Goal: Task Accomplishment & Management: Manage account settings

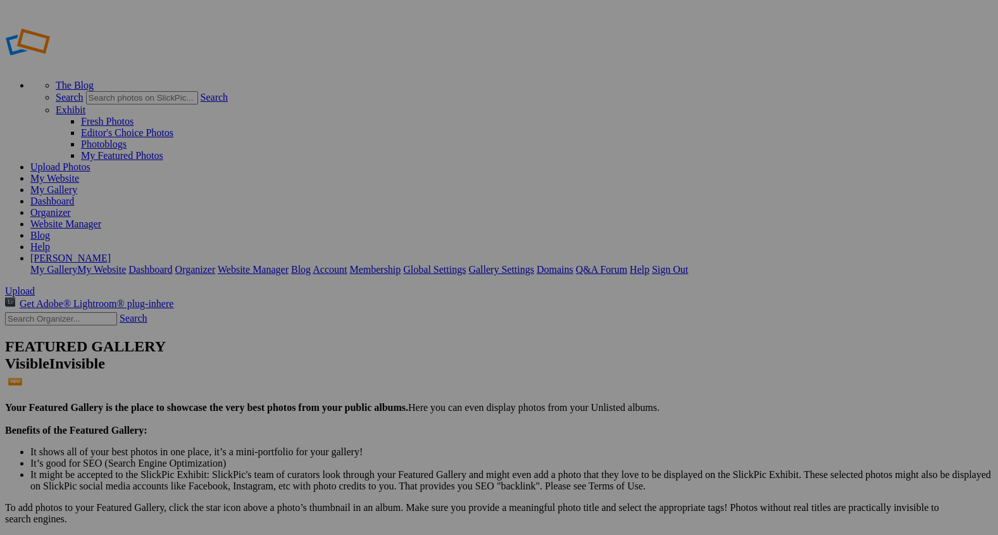
type input "_"
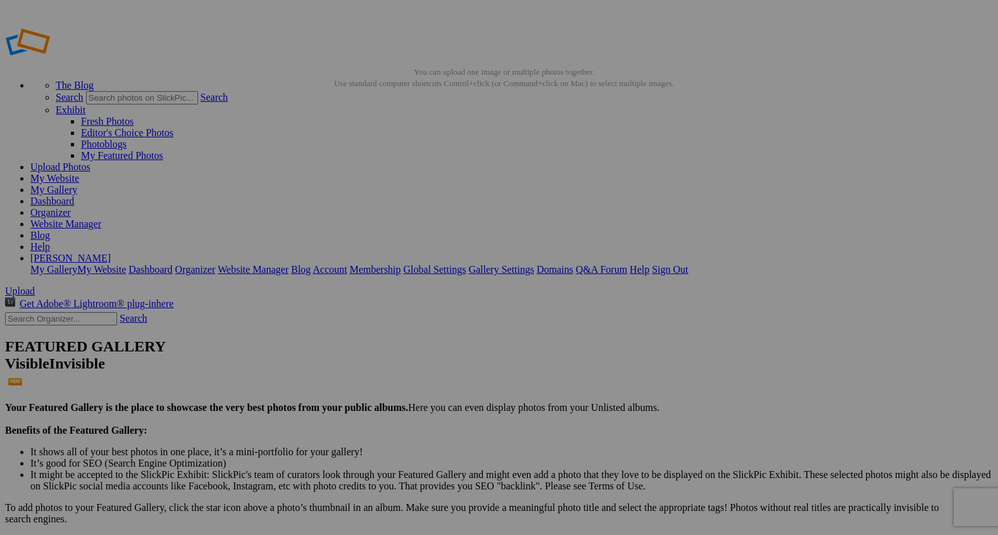
type input "Back Yard Playtime"
drag, startPoint x: 347, startPoint y: 174, endPoint x: 601, endPoint y: 163, distance: 253.9
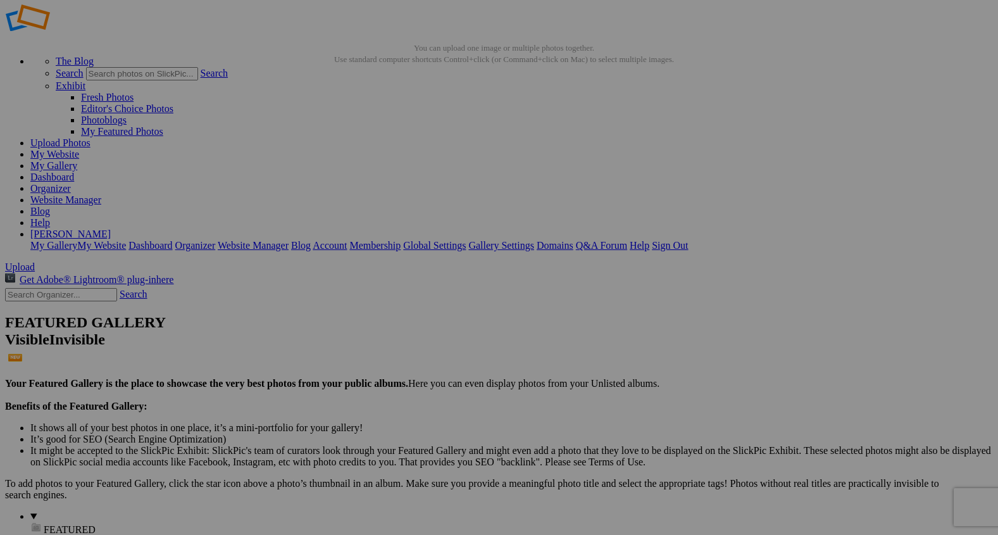
scroll to position [46, 0]
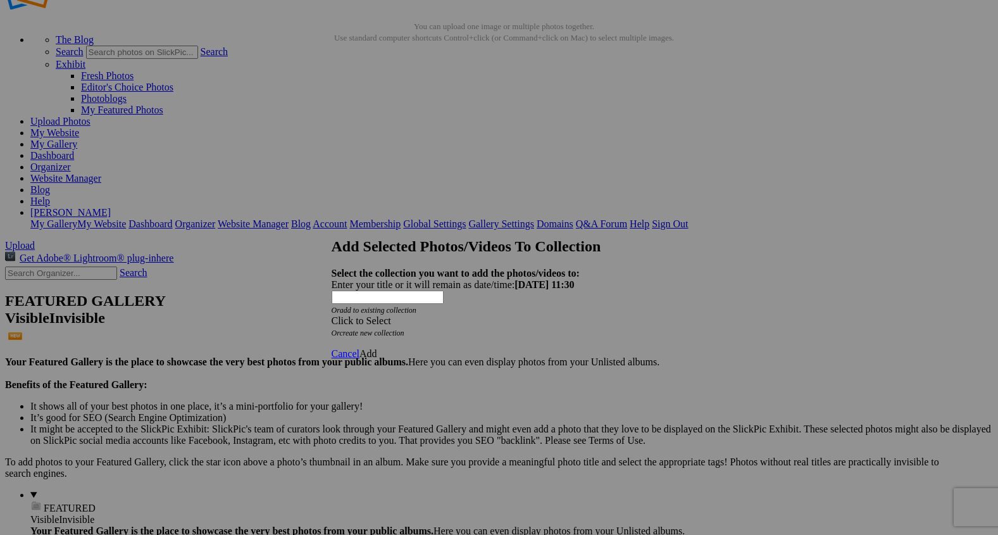
click at [332, 315] on span at bounding box center [332, 320] width 0 height 11
click at [359, 348] on span "Cancel" at bounding box center [346, 353] width 28 height 11
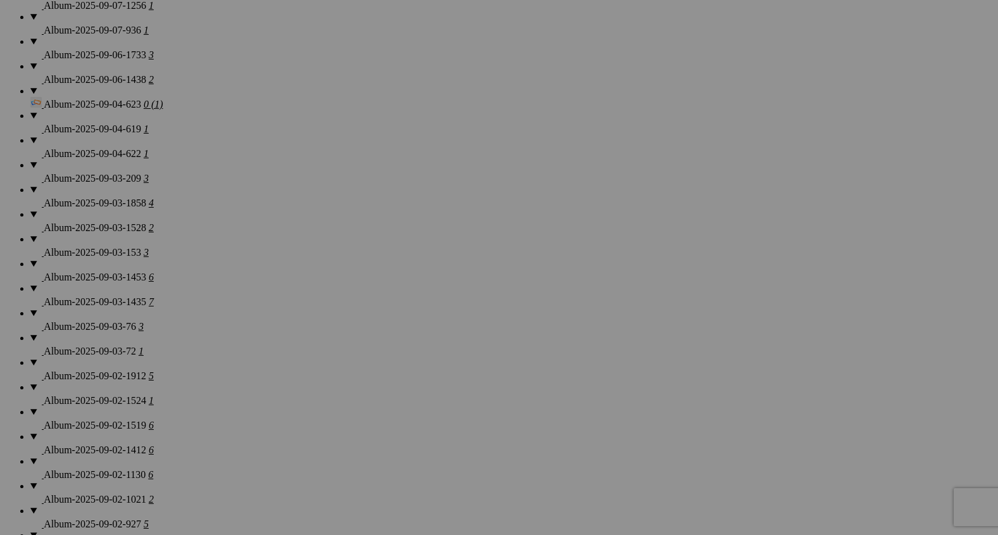
scroll to position [1111, 0]
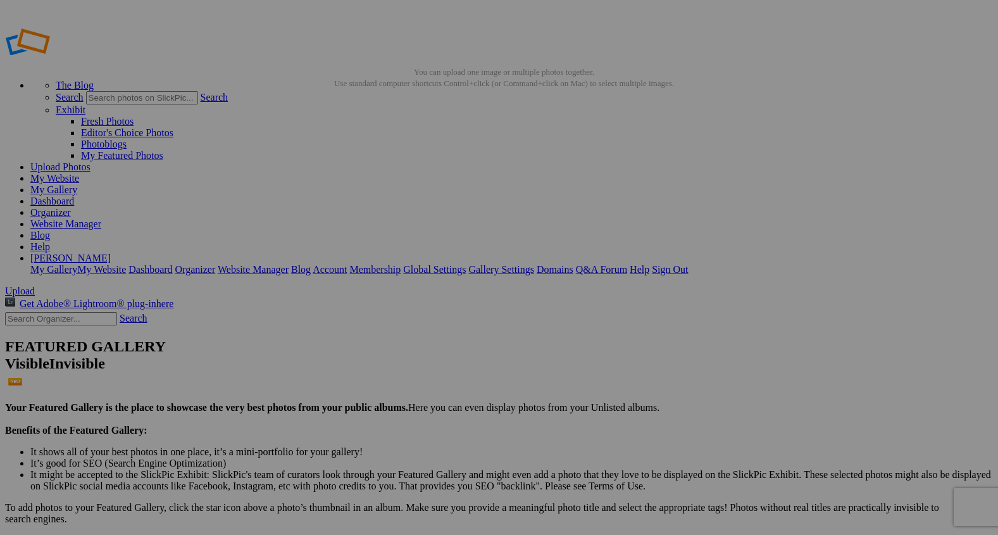
click at [35, 285] on span "Upload" at bounding box center [20, 290] width 30 height 11
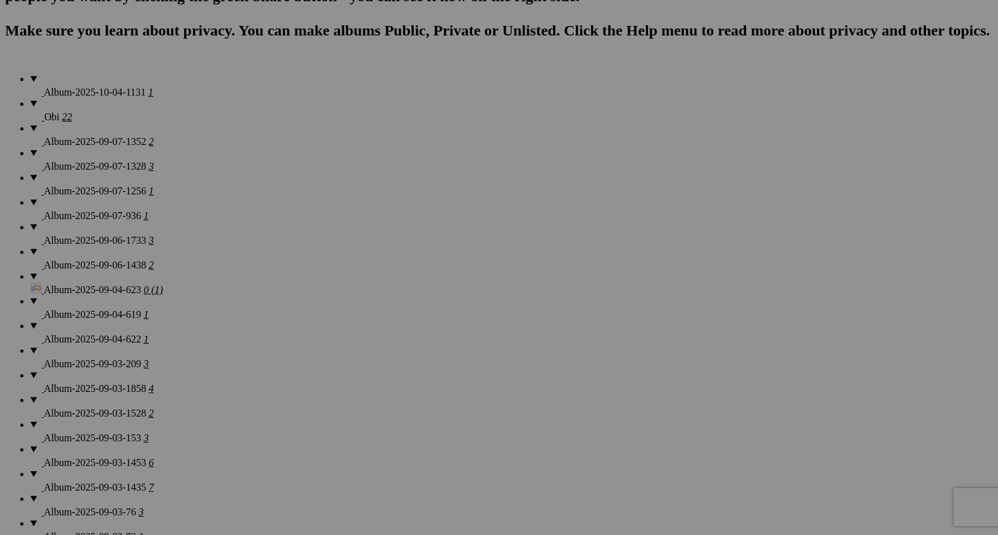
scroll to position [1179, 0]
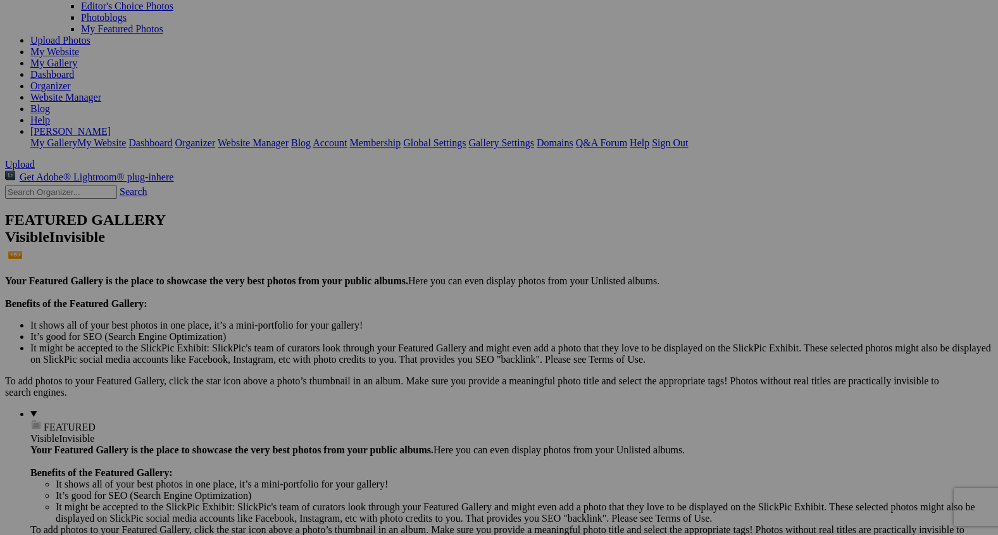
scroll to position [133, 0]
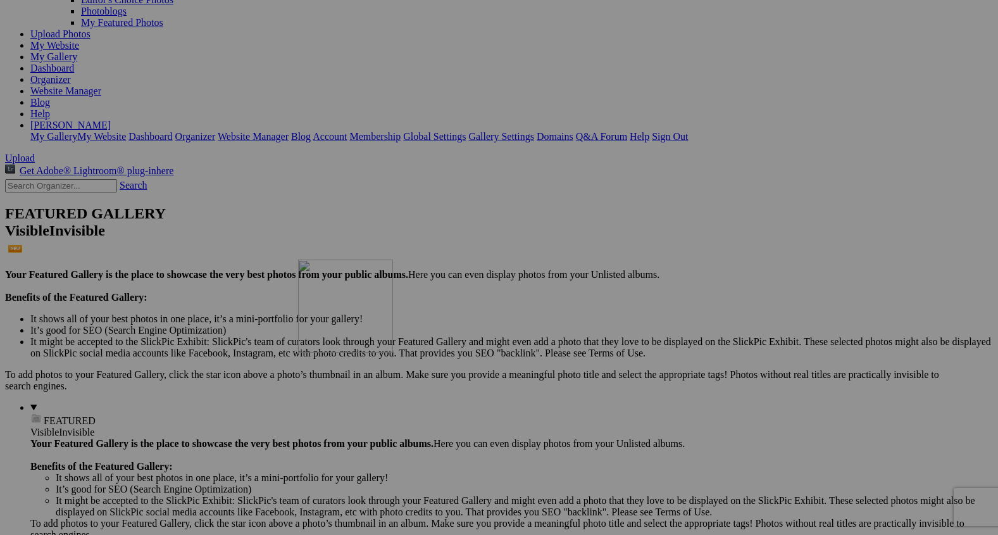
drag, startPoint x: 349, startPoint y: 89, endPoint x: 480, endPoint y: 364, distance: 305.1
type input "8"
type input "BackYard Playtime"
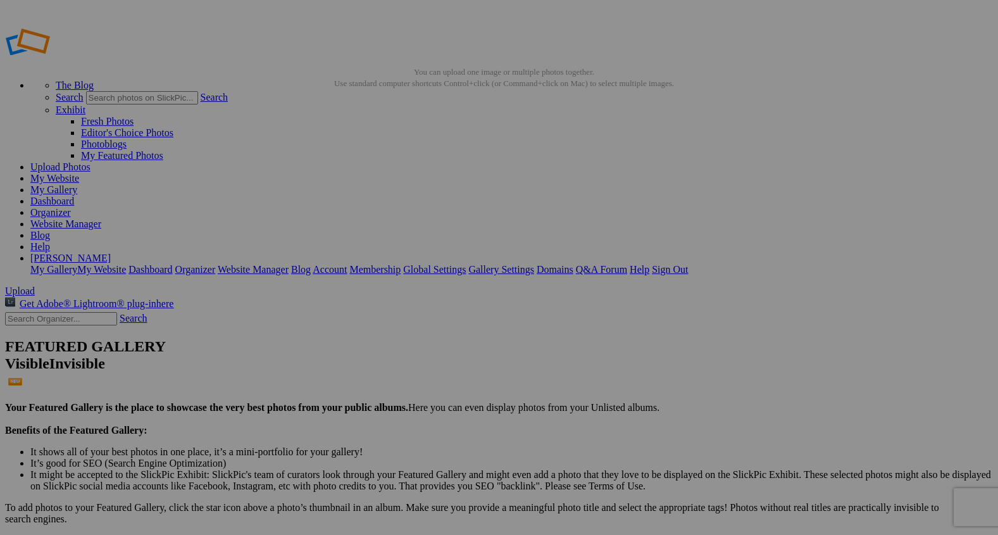
scroll to position [4, 0]
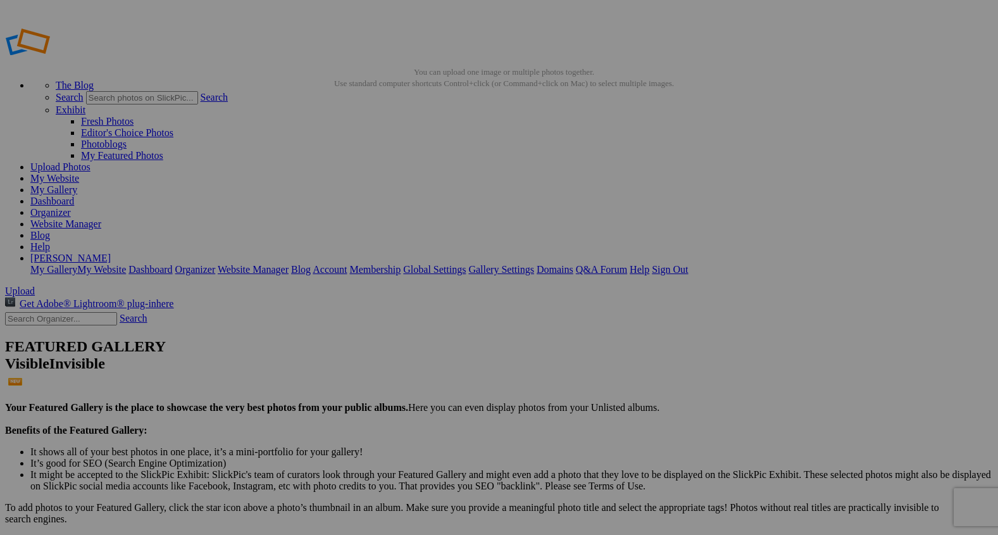
click at [400, 356] on span "Cancel" at bounding box center [387, 350] width 28 height 11
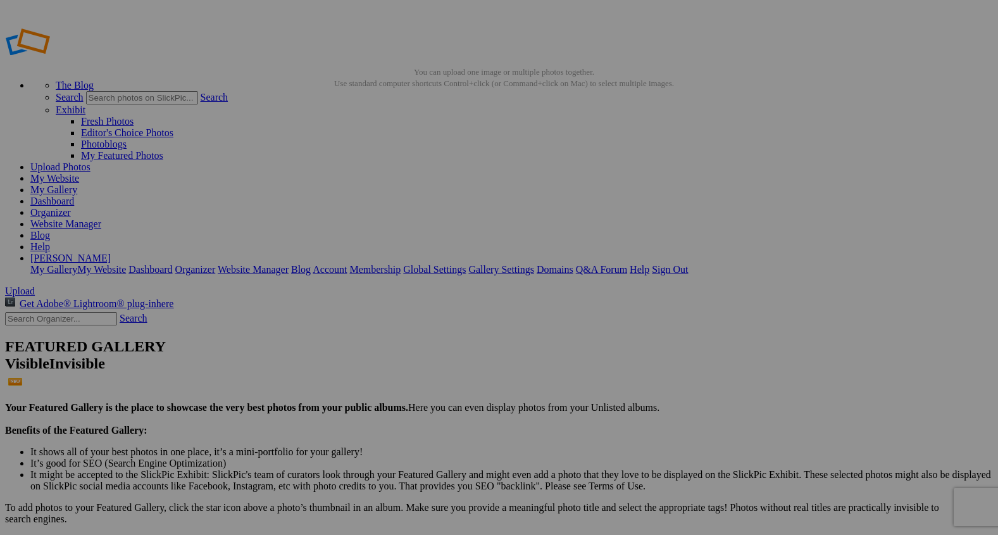
type input "Backyard Playtime"
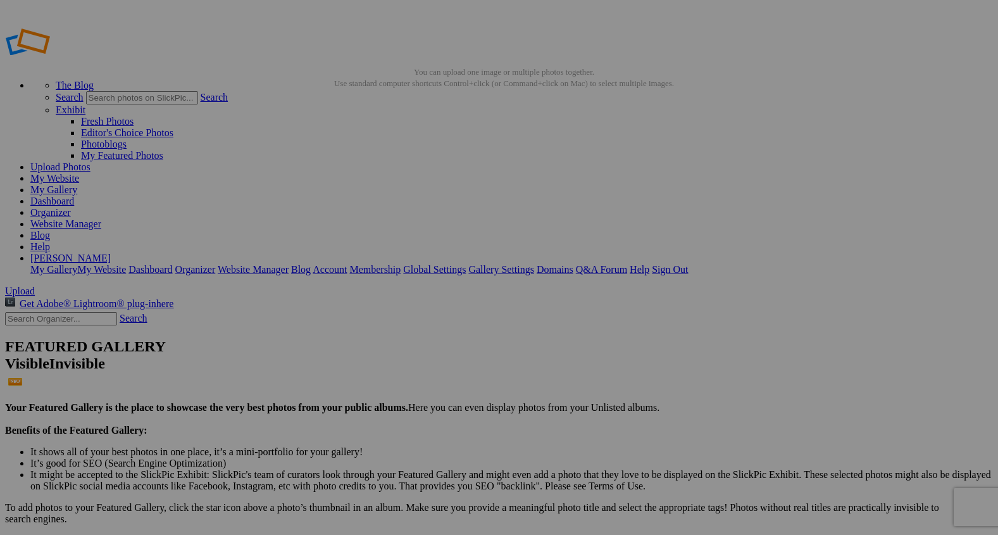
type input "J"
type input "Look Who's Watching!"
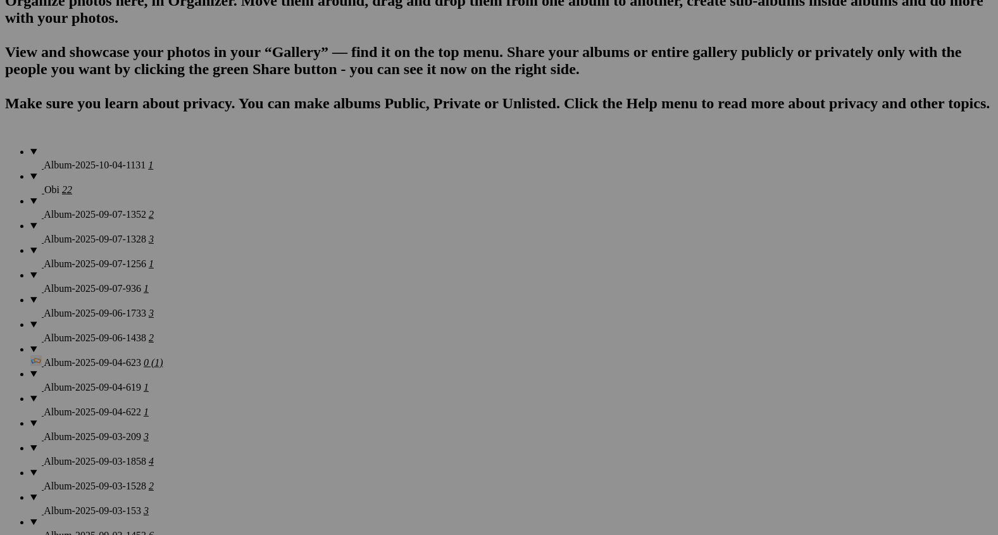
scroll to position [881, 0]
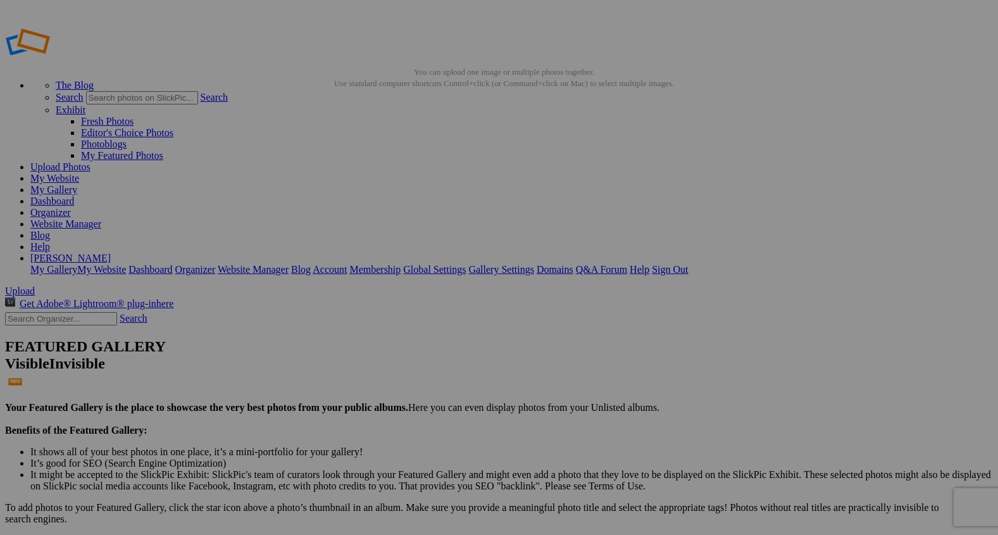
type input "2"
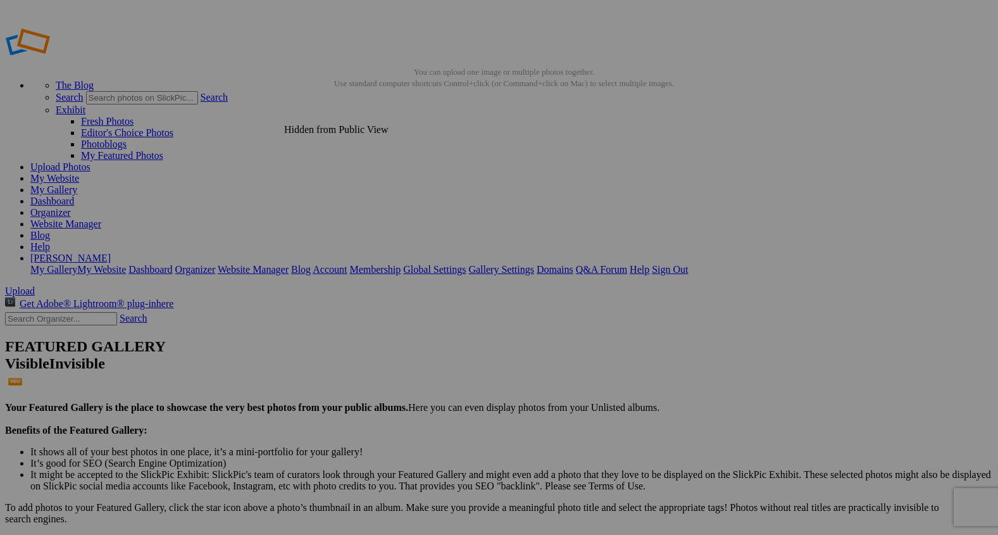
type input "Jumping For Joy"
drag, startPoint x: 350, startPoint y: 183, endPoint x: 523, endPoint y: 414, distance: 288.0
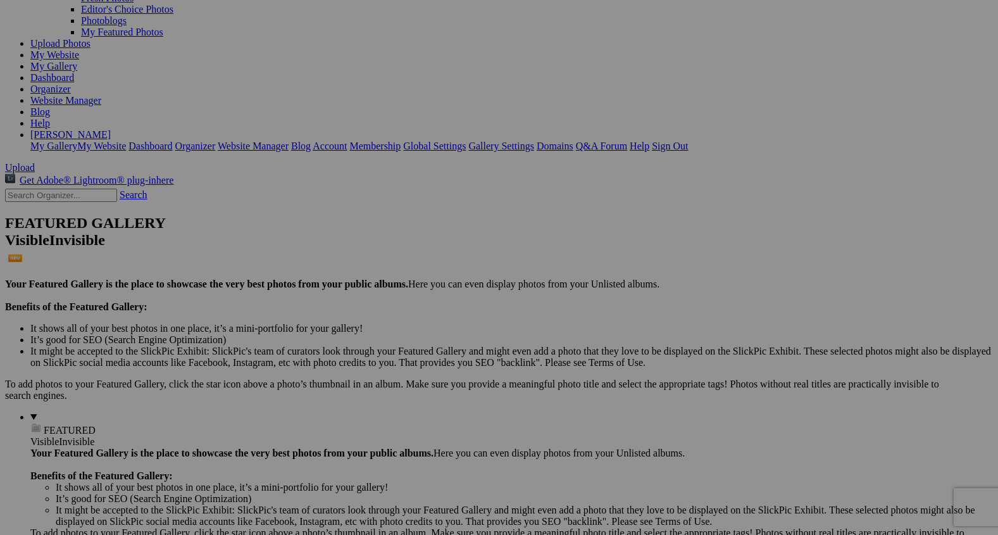
scroll to position [137, 0]
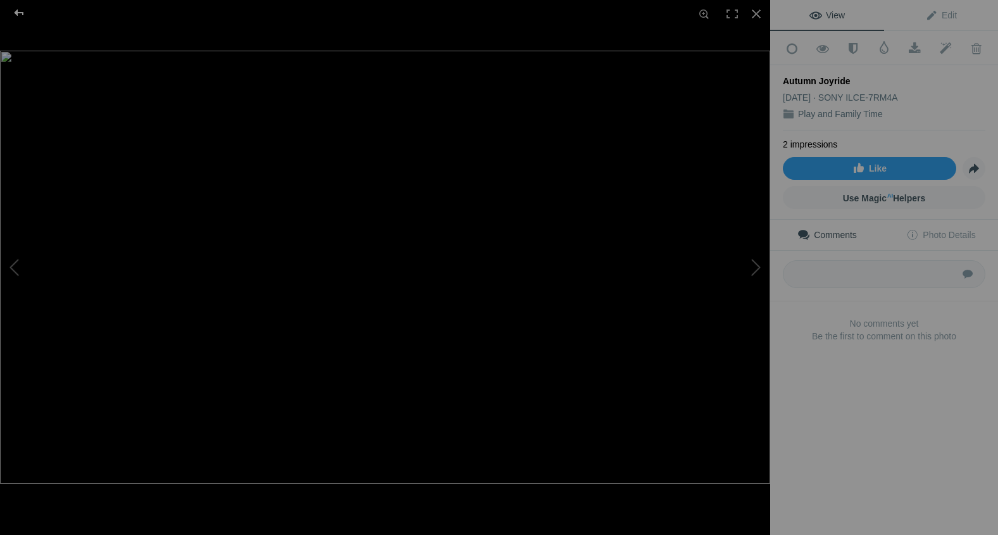
click at [18, 16] on div at bounding box center [19, 12] width 46 height 25
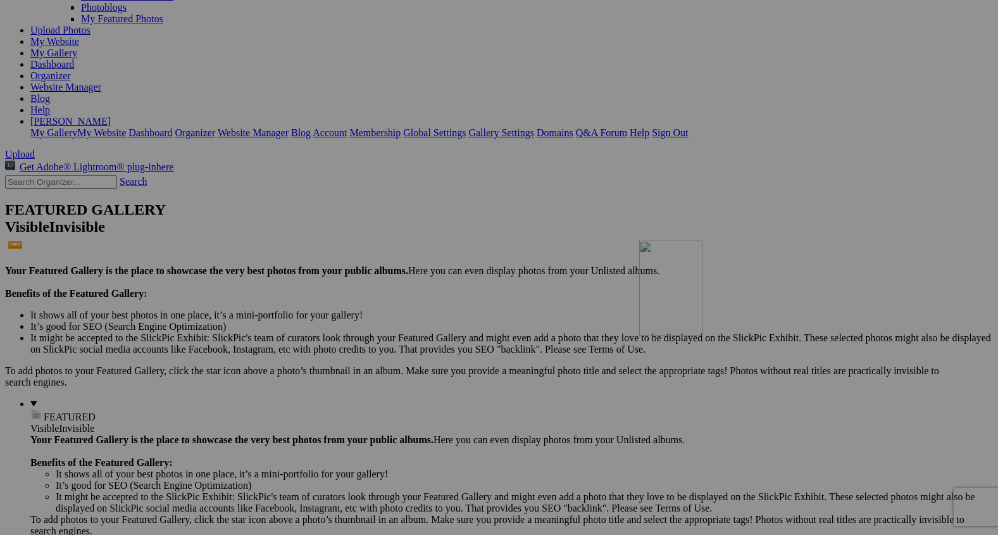
drag, startPoint x: 452, startPoint y: 245, endPoint x: 807, endPoint y: 347, distance: 368.5
type input "B"
type input "Small but Mighty"
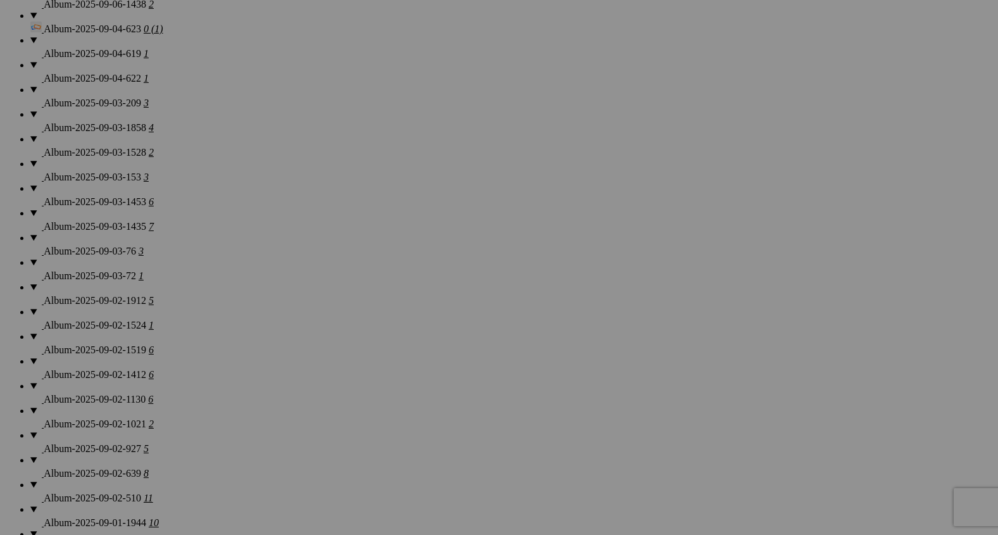
scroll to position [1256, 0]
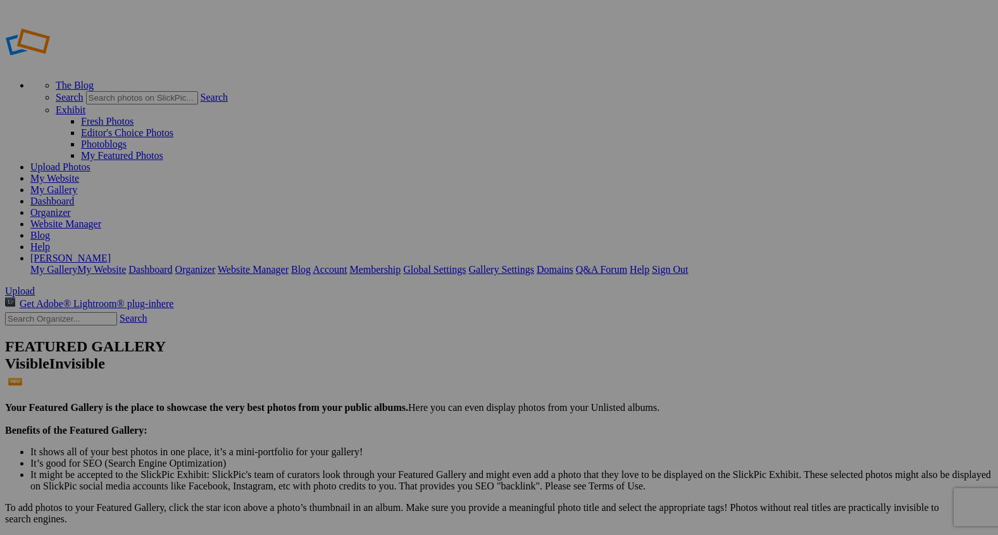
click at [35, 285] on span "Upload" at bounding box center [20, 290] width 30 height 11
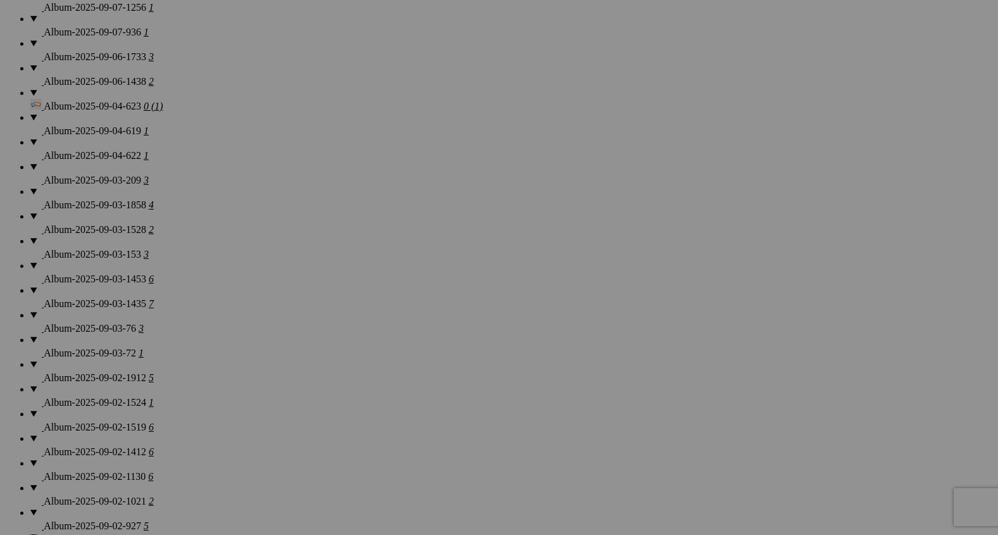
scroll to position [1161, 0]
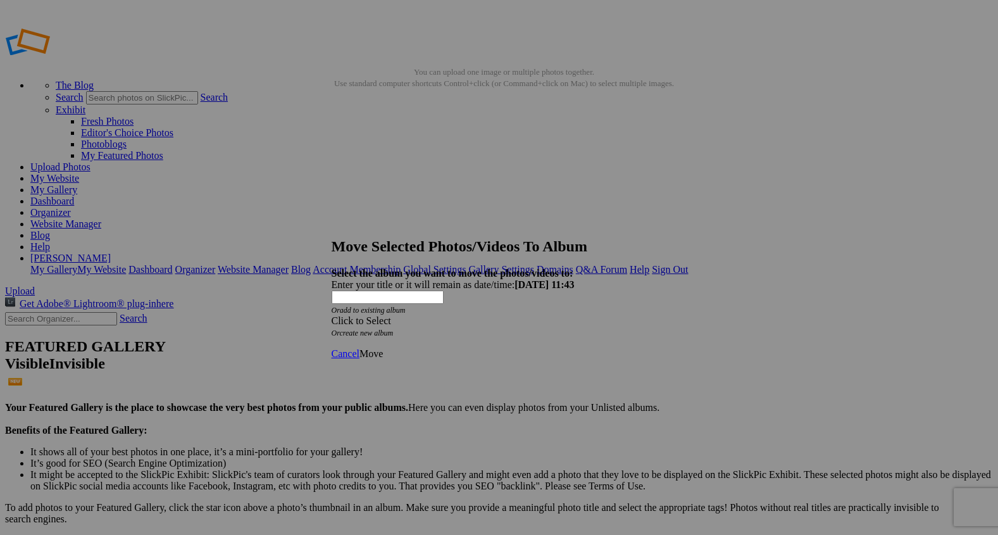
click at [332, 315] on span at bounding box center [332, 320] width 0 height 11
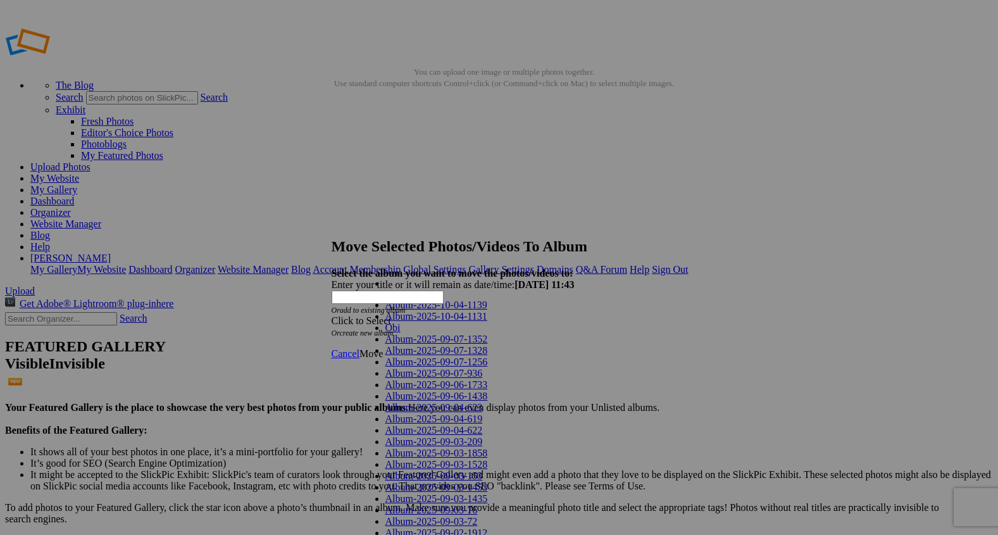
scroll to position [916, 0]
click at [359, 348] on span "Cancel" at bounding box center [346, 353] width 28 height 11
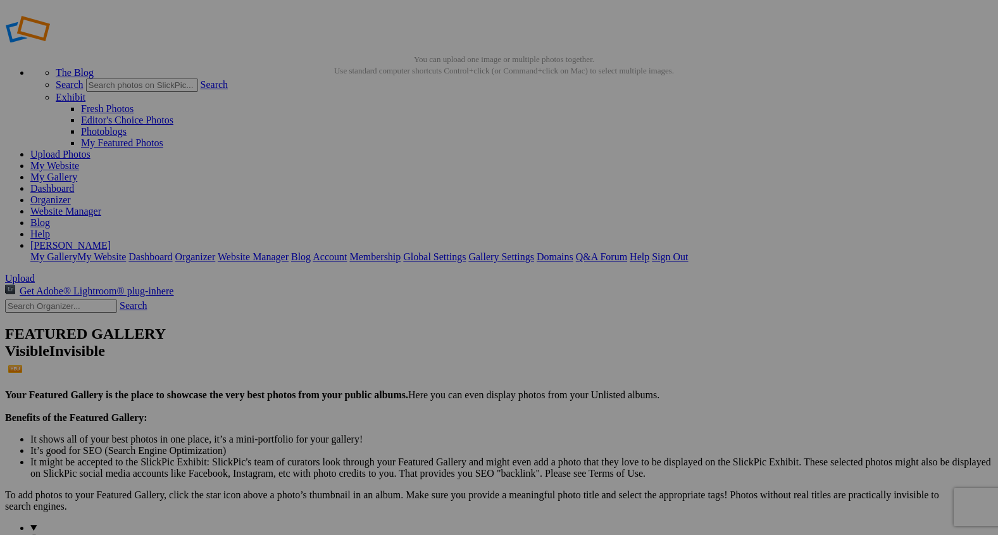
scroll to position [0, 0]
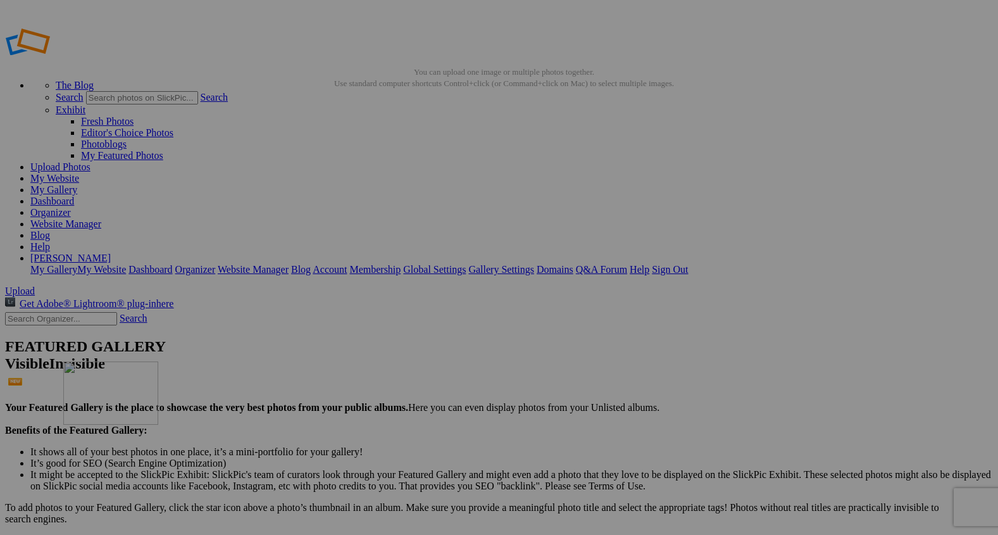
drag, startPoint x: 462, startPoint y: 190, endPoint x: 245, endPoint y: 452, distance: 340.6
drag, startPoint x: 453, startPoint y: 197, endPoint x: 314, endPoint y: 316, distance: 183.1
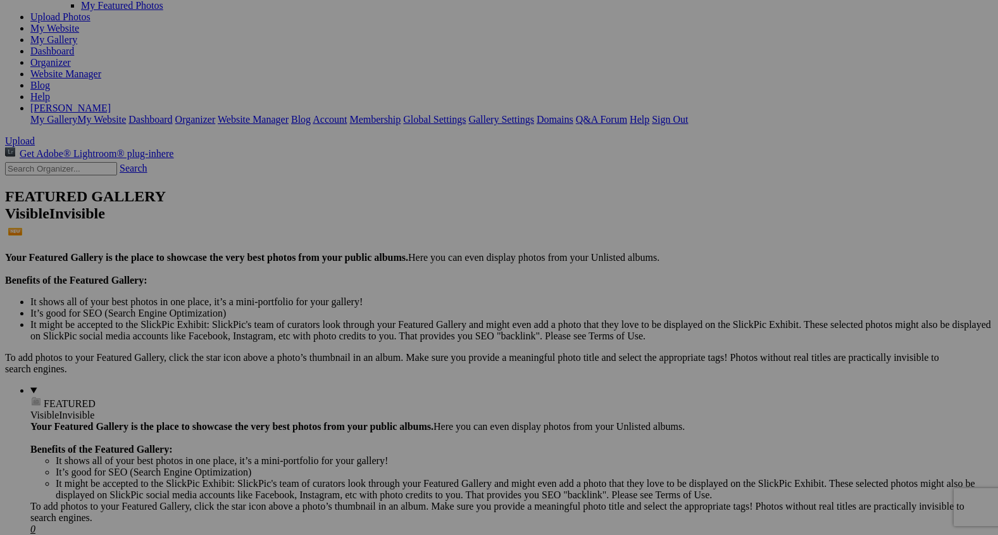
scroll to position [151, 0]
drag, startPoint x: 356, startPoint y: 87, endPoint x: 356, endPoint y: 226, distance: 138.5
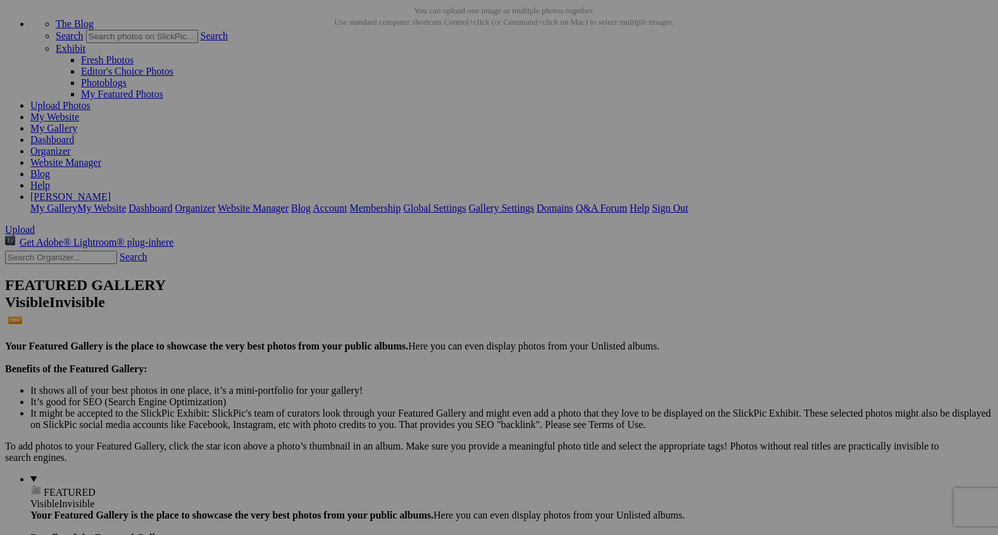
scroll to position [0, 0]
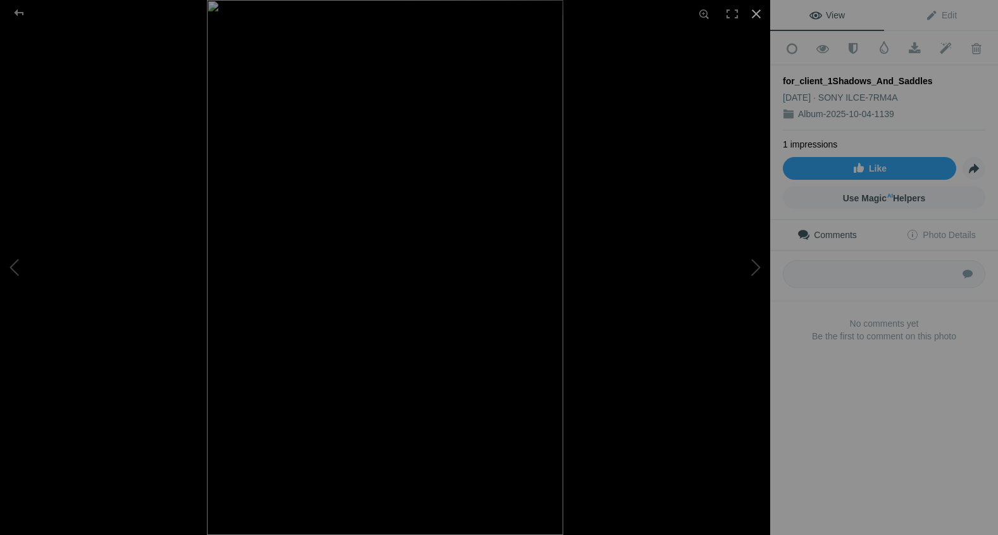
click at [752, 8] on div at bounding box center [756, 14] width 28 height 28
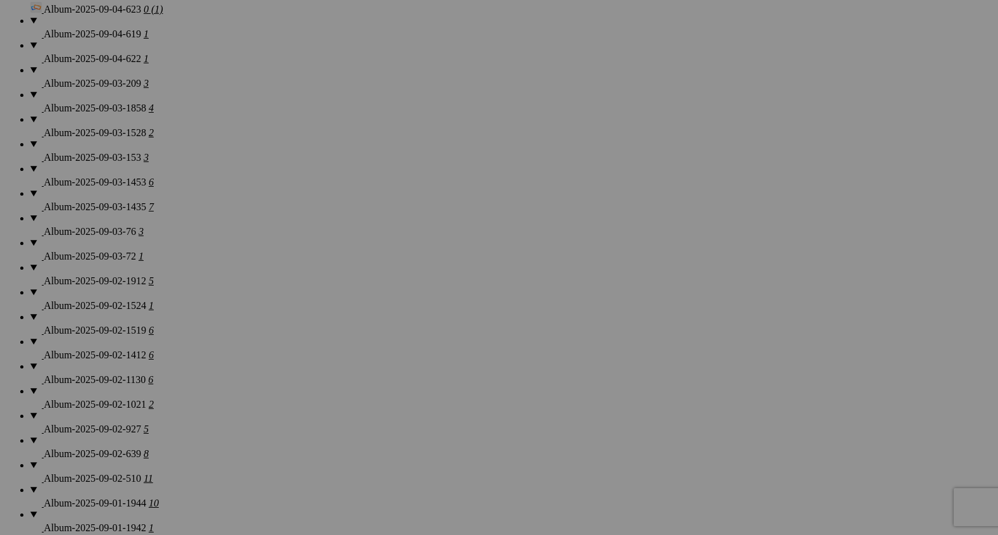
scroll to position [1280, 0]
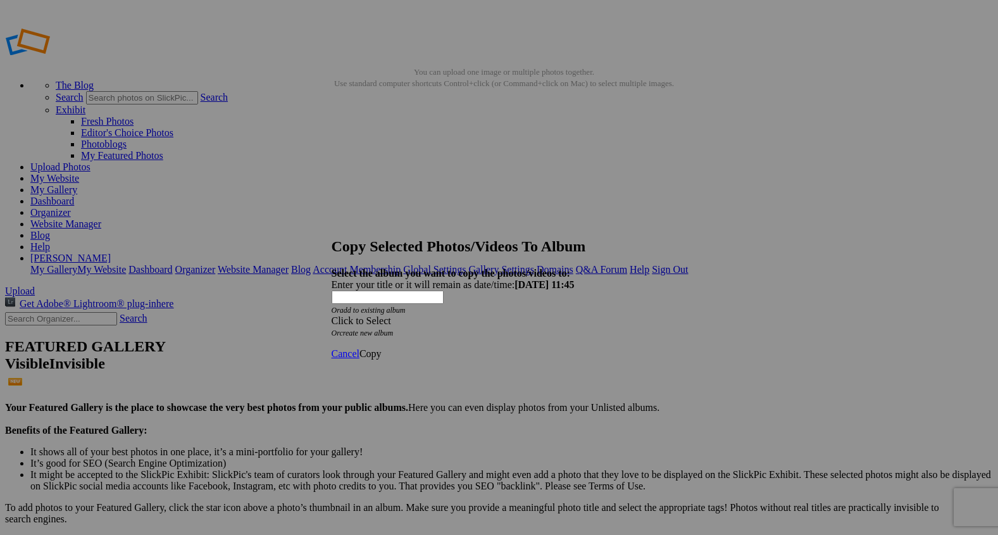
click at [332, 315] on span at bounding box center [332, 320] width 0 height 11
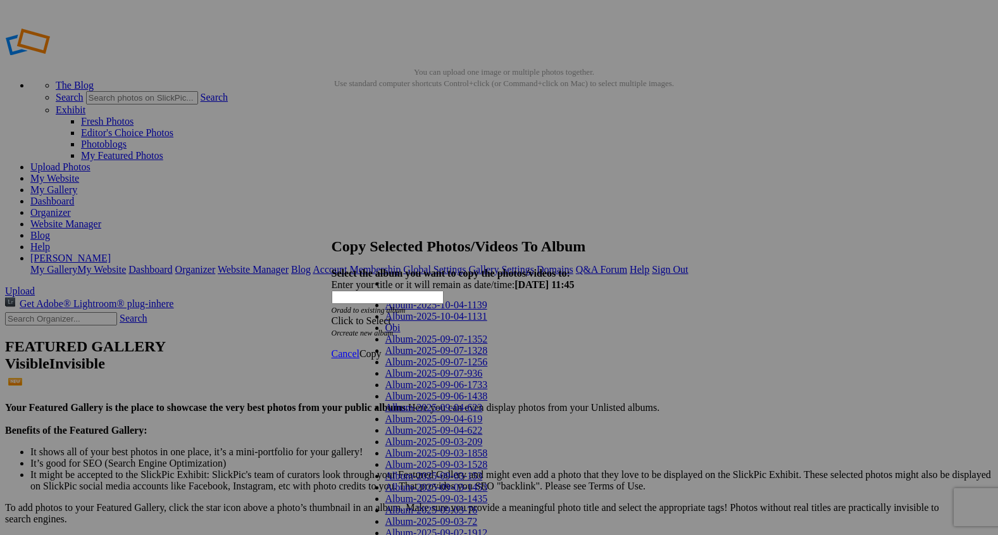
scroll to position [916, 0]
click at [359, 348] on span "Cancel" at bounding box center [346, 353] width 28 height 11
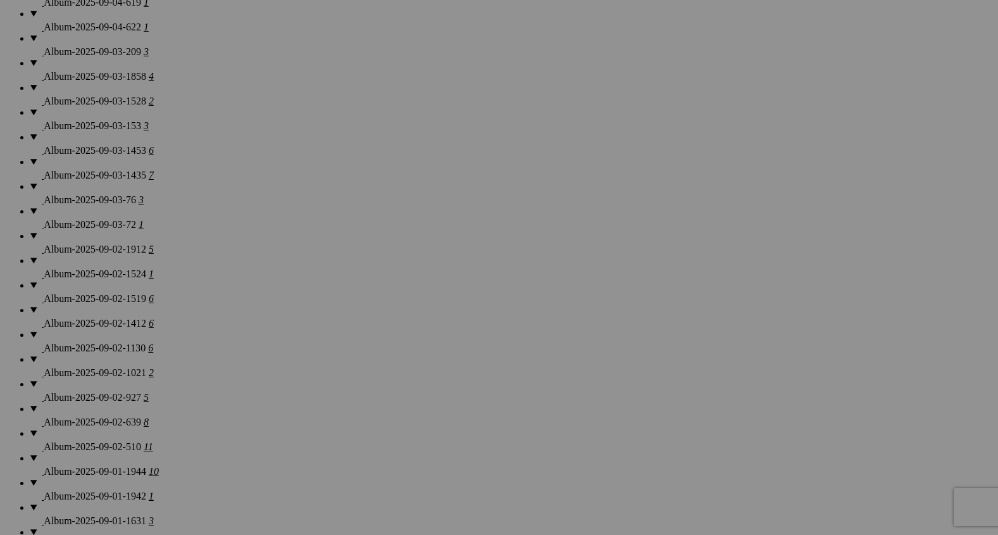
scroll to position [1291, 0]
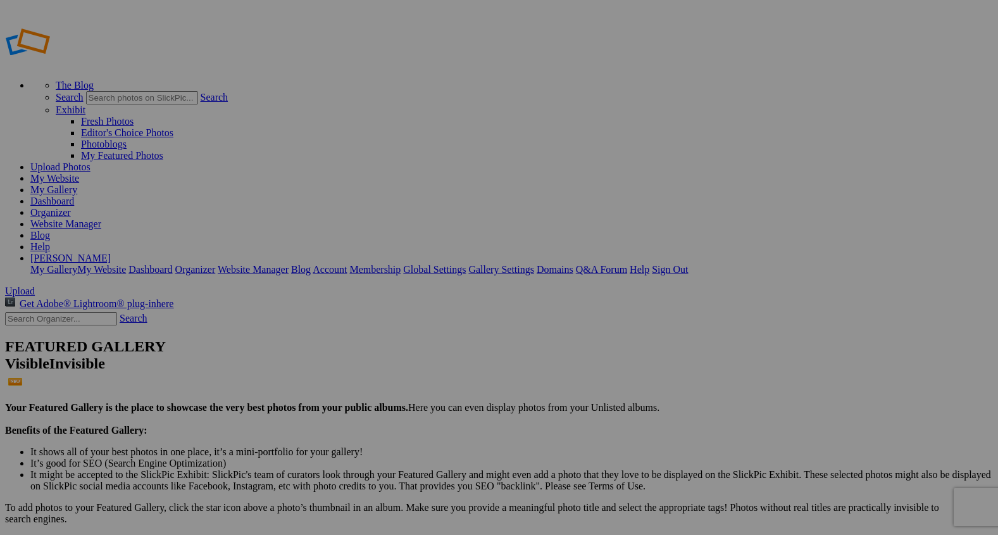
click at [71, 207] on link "Organizer" at bounding box center [50, 212] width 40 height 11
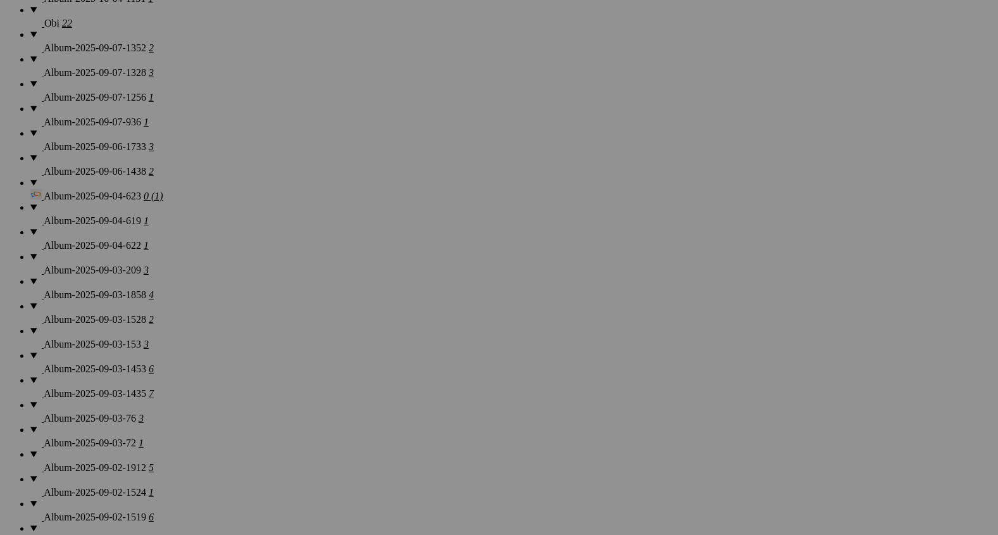
scroll to position [1079, 0]
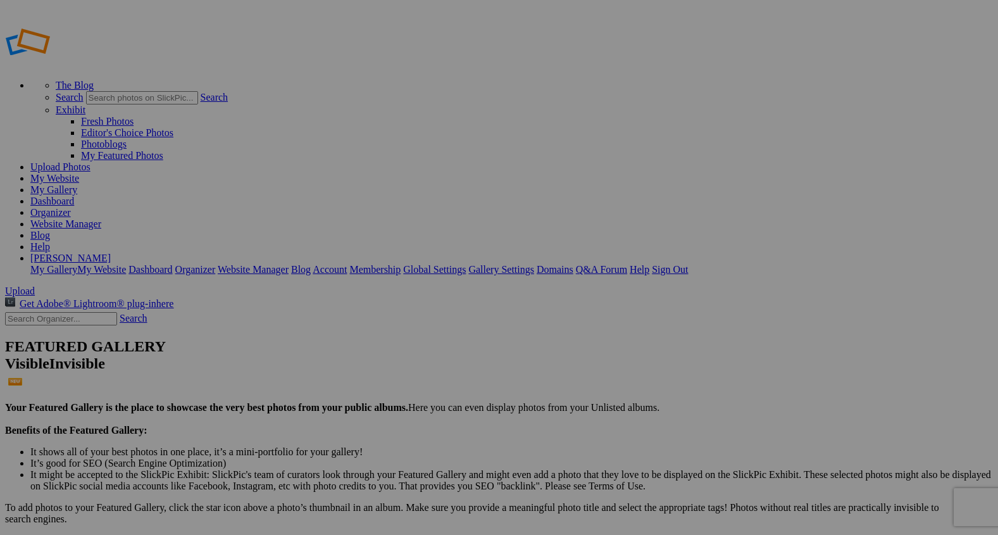
click at [35, 285] on span "Upload" at bounding box center [20, 290] width 30 height 11
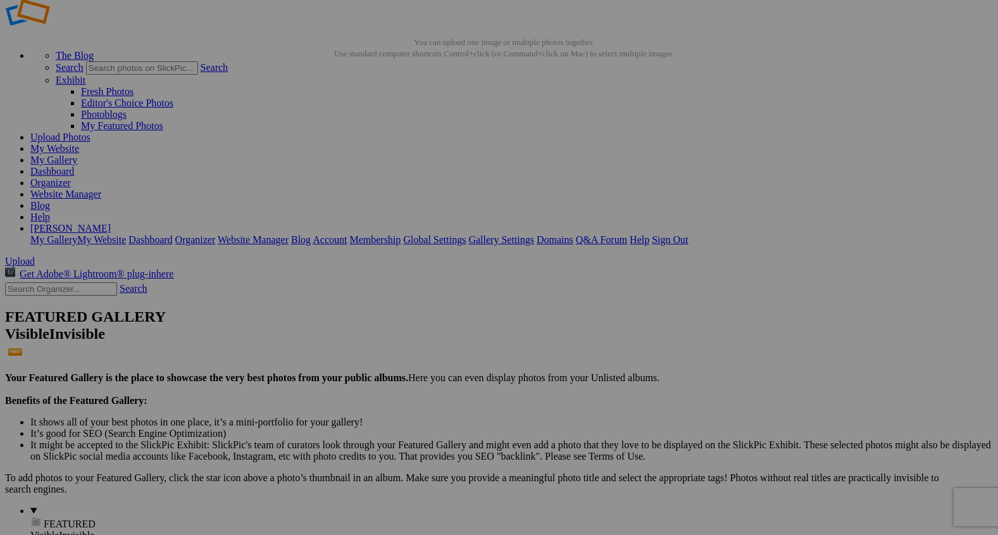
scroll to position [34, 0]
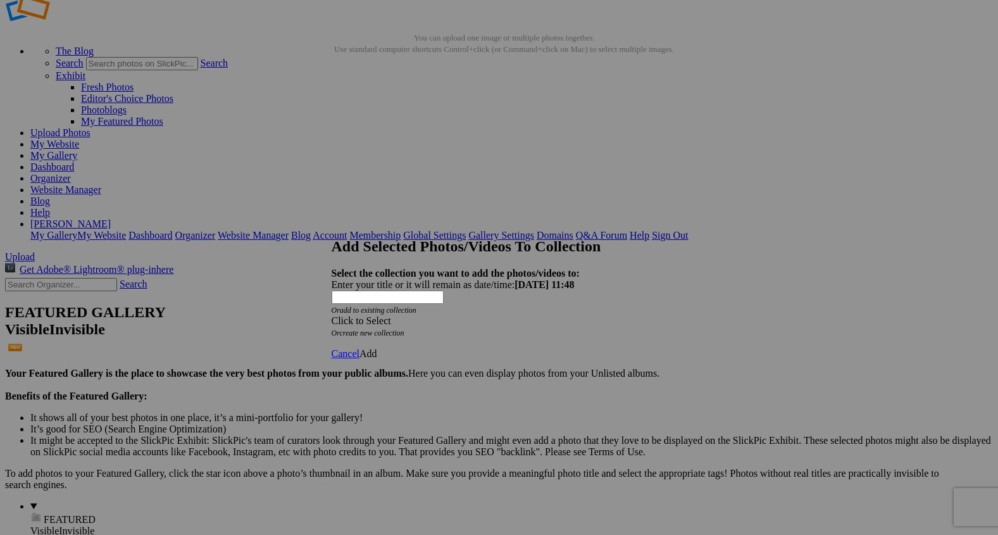
click at [332, 315] on span at bounding box center [332, 320] width 0 height 11
click at [404, 344] on link "Homepage" at bounding box center [407, 338] width 44 height 11
click at [377, 348] on span "Add" at bounding box center [368, 353] width 18 height 11
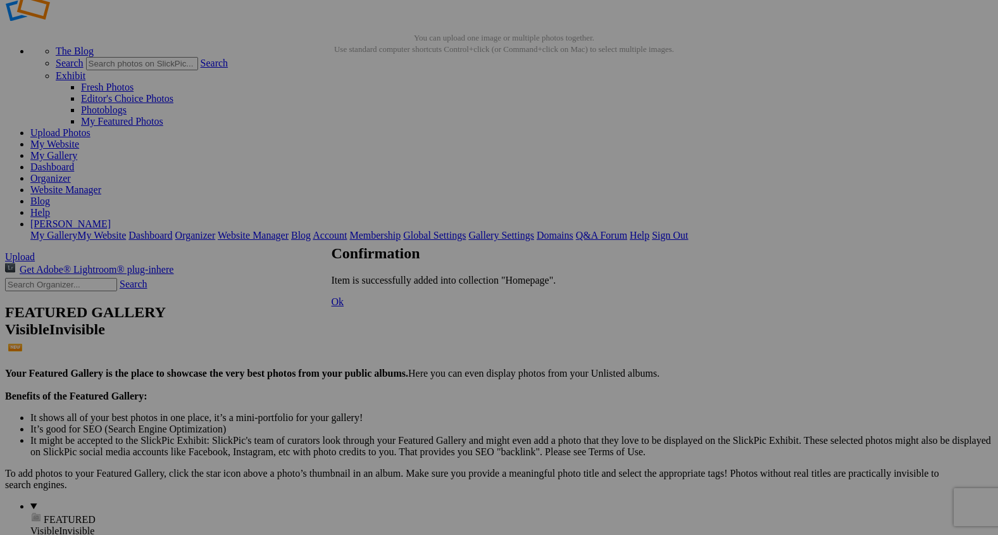
click at [344, 307] on span "Ok" at bounding box center [338, 301] width 13 height 11
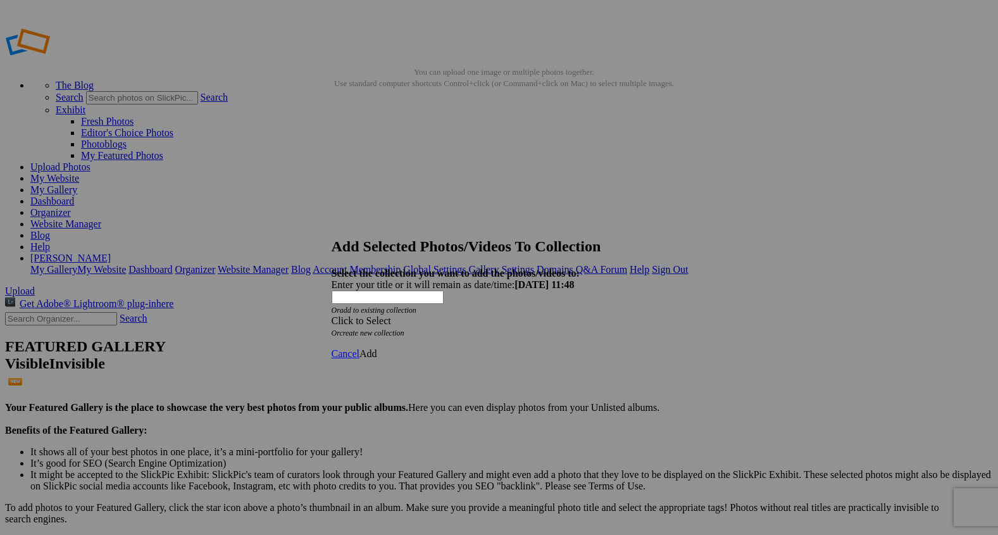
click at [332, 315] on span at bounding box center [332, 320] width 0 height 11
click at [429, 344] on link "Homepage" at bounding box center [407, 338] width 44 height 11
click at [377, 348] on span "Add" at bounding box center [368, 353] width 18 height 11
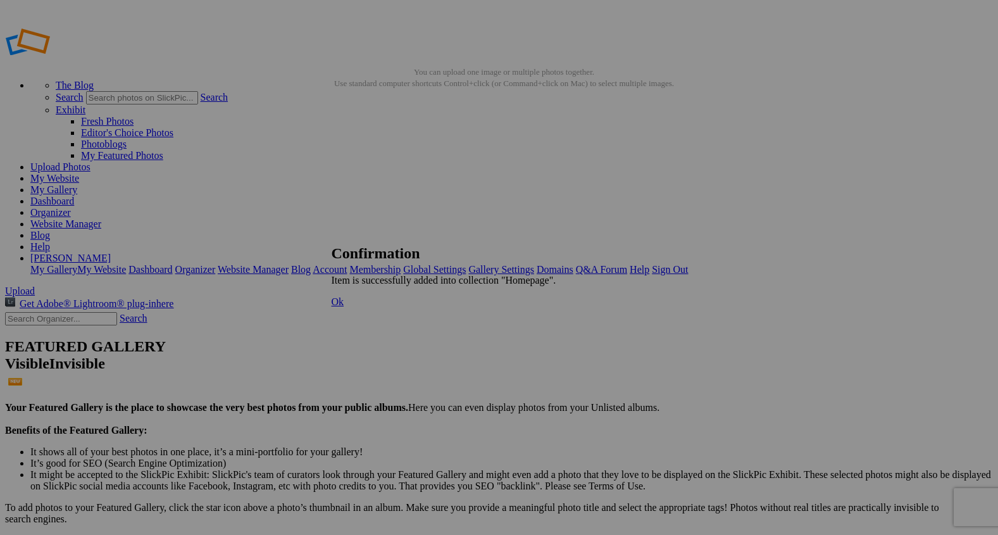
click at [344, 307] on span "Ok" at bounding box center [338, 301] width 13 height 11
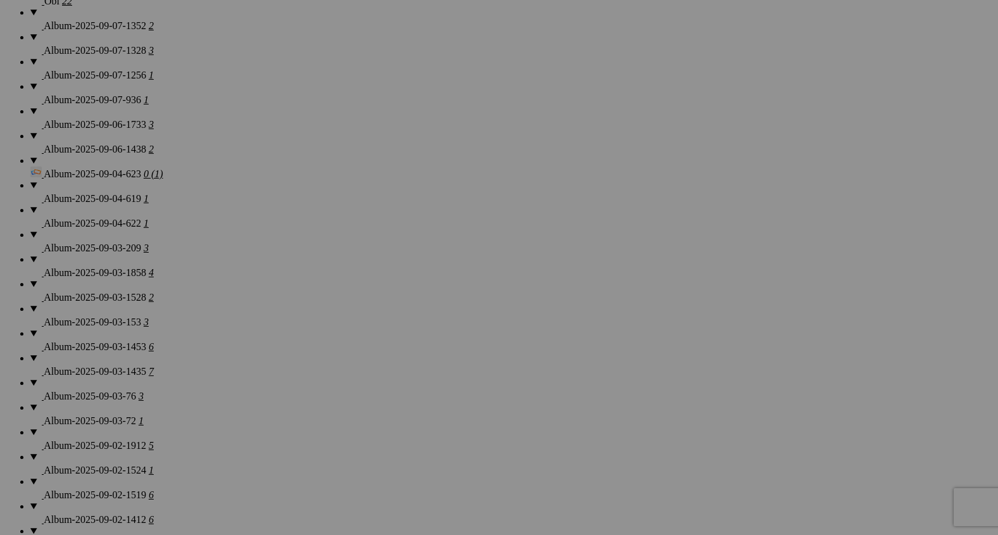
scroll to position [1205, 0]
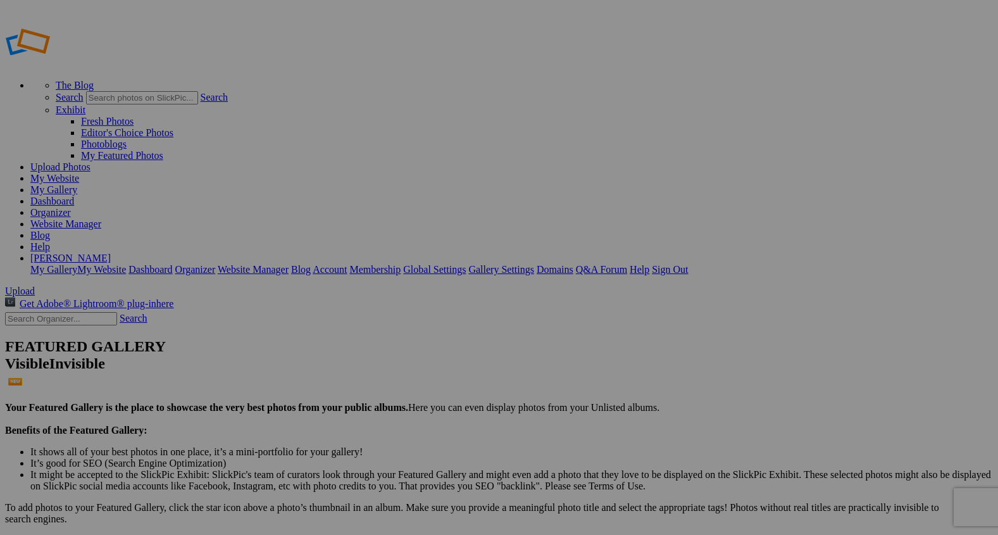
type input "f"
type input "Shadows and Saddles"
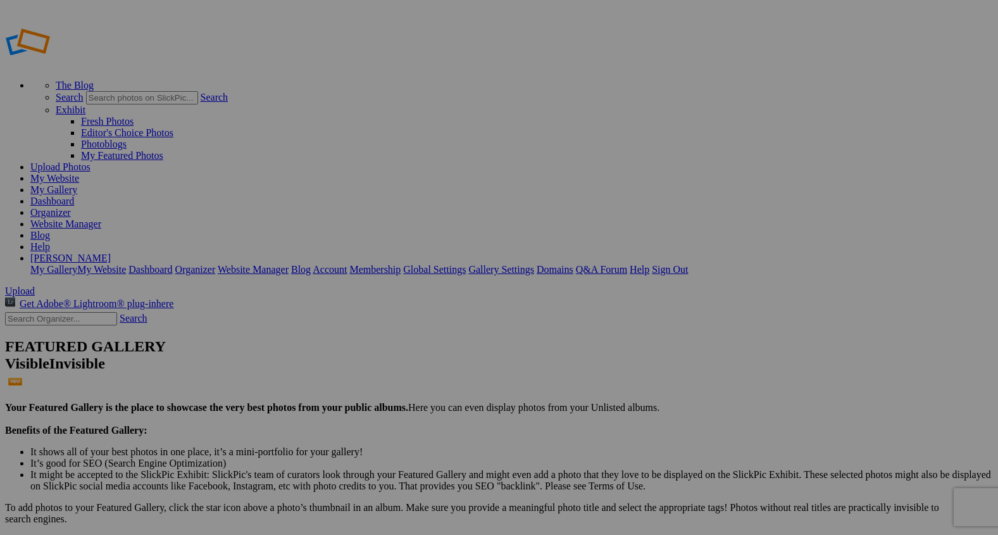
type input "f"
type input "Sunlight and Scratches"
drag, startPoint x: 334, startPoint y: 191, endPoint x: 528, endPoint y: 171, distance: 194.6
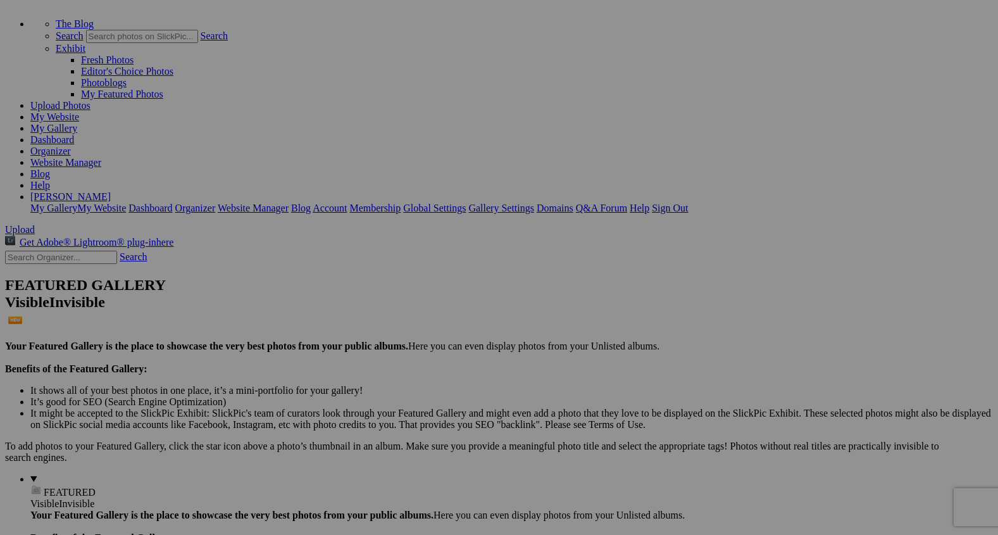
scroll to position [71, 0]
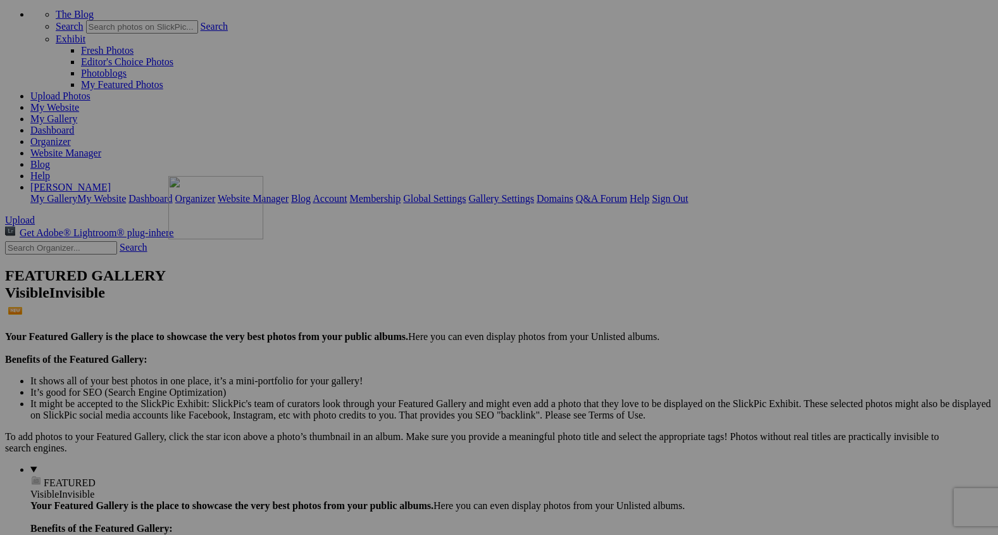
drag, startPoint x: 455, startPoint y: 144, endPoint x: 329, endPoint y: 292, distance: 193.8
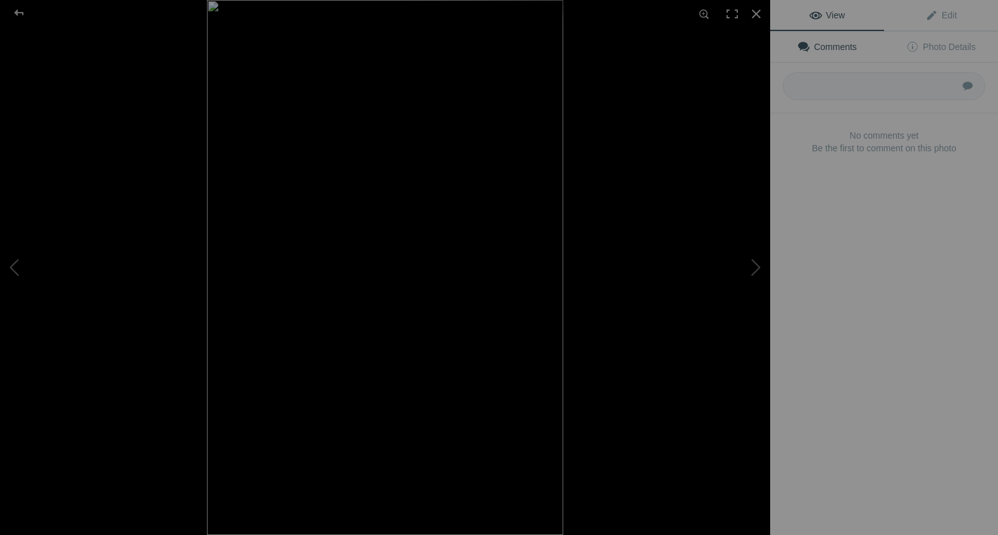
click at [294, 430] on div at bounding box center [592, 267] width 770 height 535
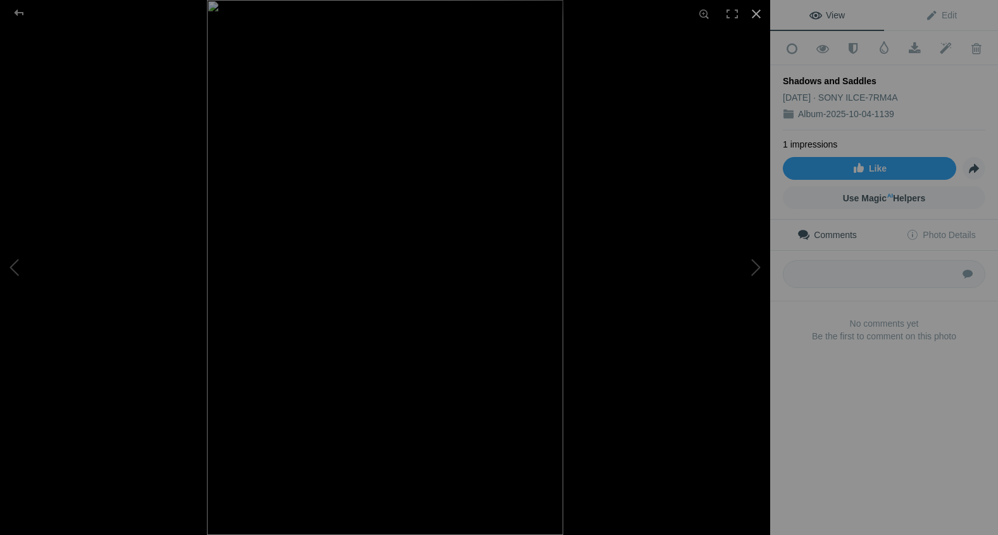
click at [759, 18] on div at bounding box center [756, 14] width 28 height 28
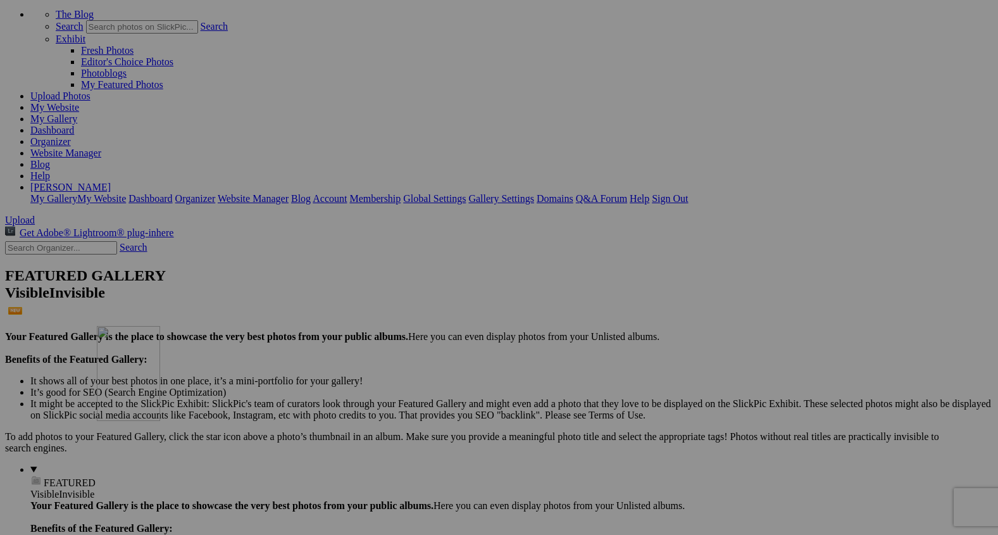
drag, startPoint x: 252, startPoint y: 124, endPoint x: 280, endPoint y: 431, distance: 308.1
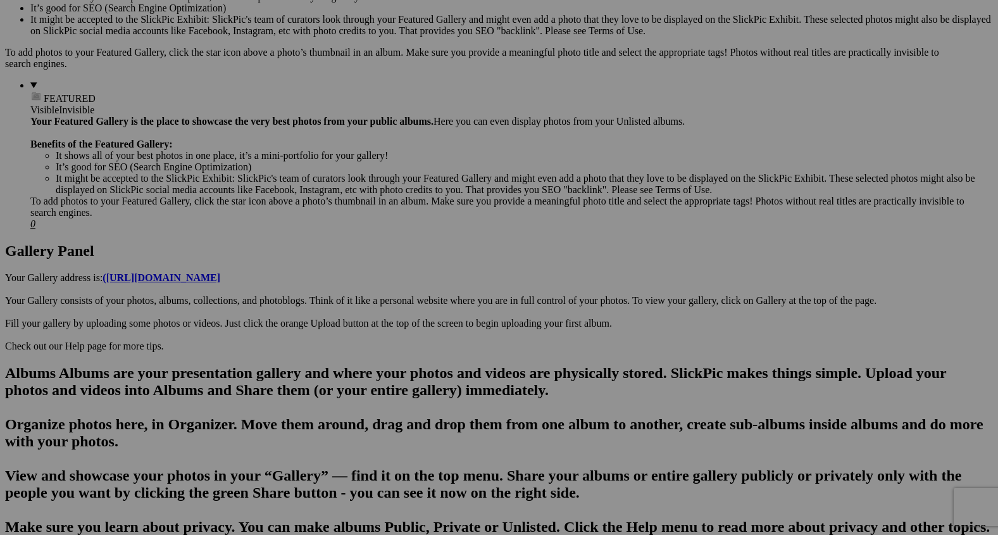
scroll to position [0, 0]
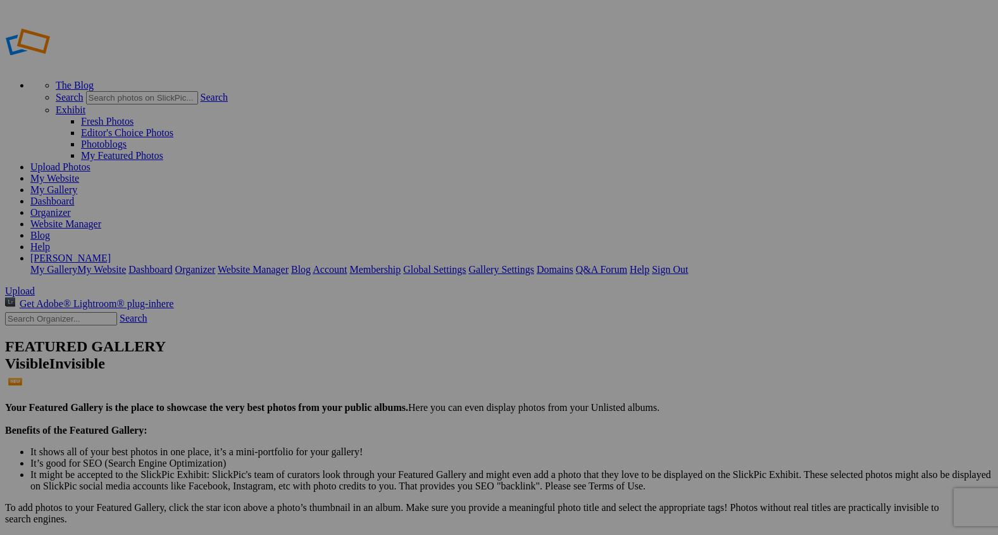
click at [79, 173] on link "My Website" at bounding box center [54, 178] width 49 height 11
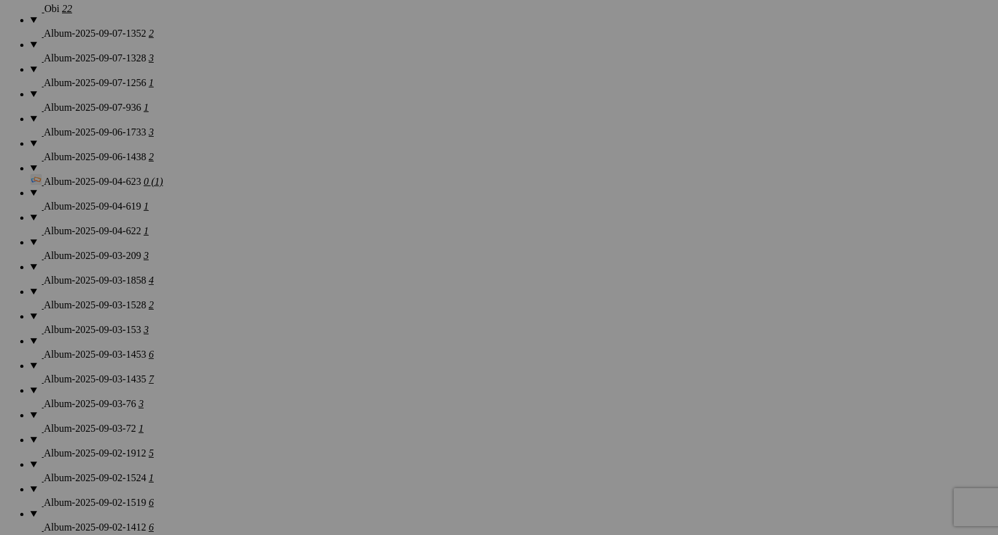
scroll to position [1246, 0]
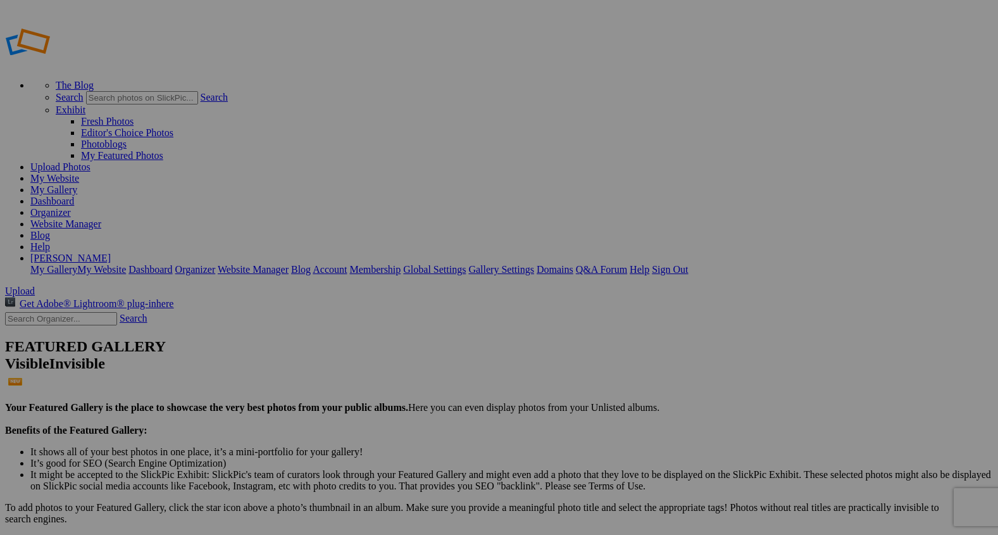
type input "Rocking Z [GEOGRAPHIC_DATA]"
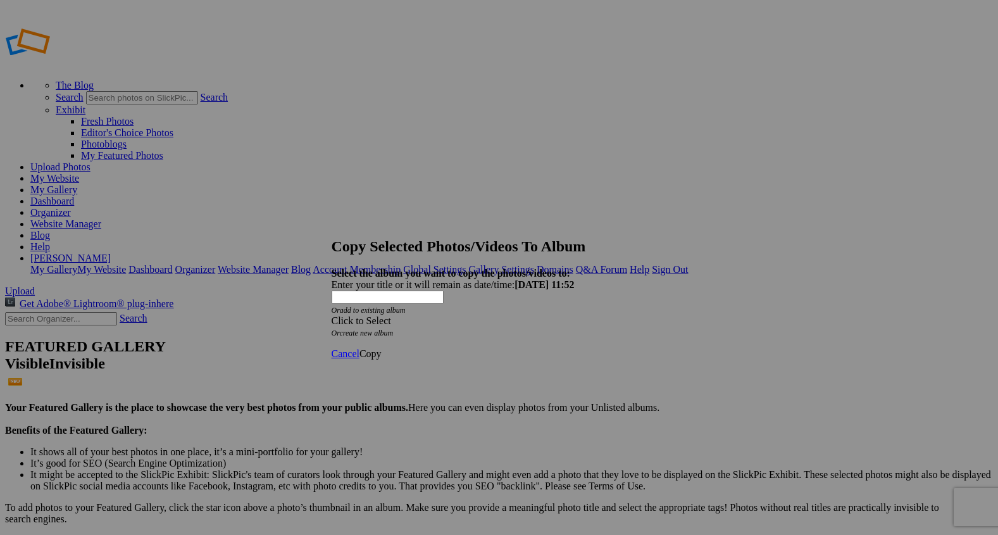
click at [332, 315] on span at bounding box center [332, 320] width 0 height 11
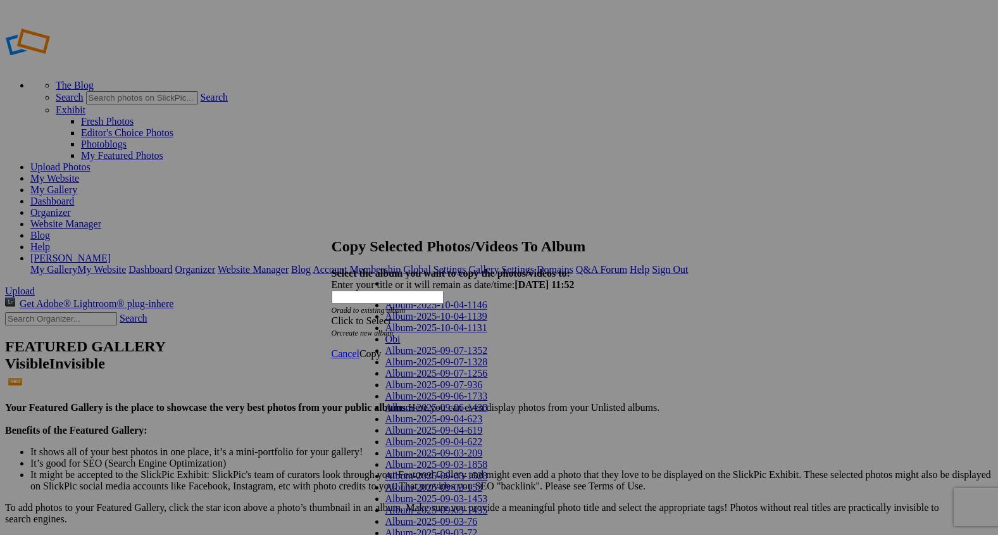
scroll to position [932, 0]
click at [359, 348] on span "Cancel" at bounding box center [346, 353] width 28 height 11
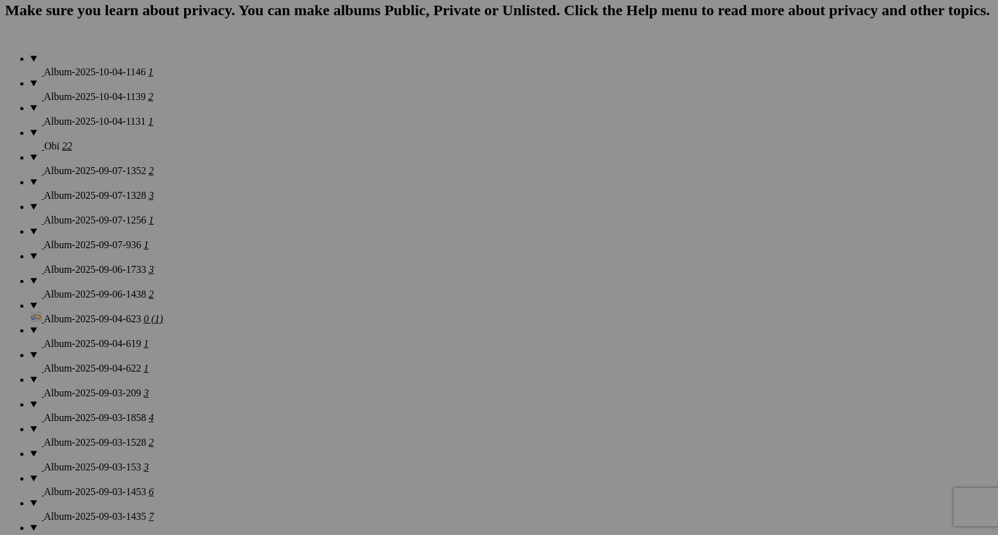
scroll to position [974, 0]
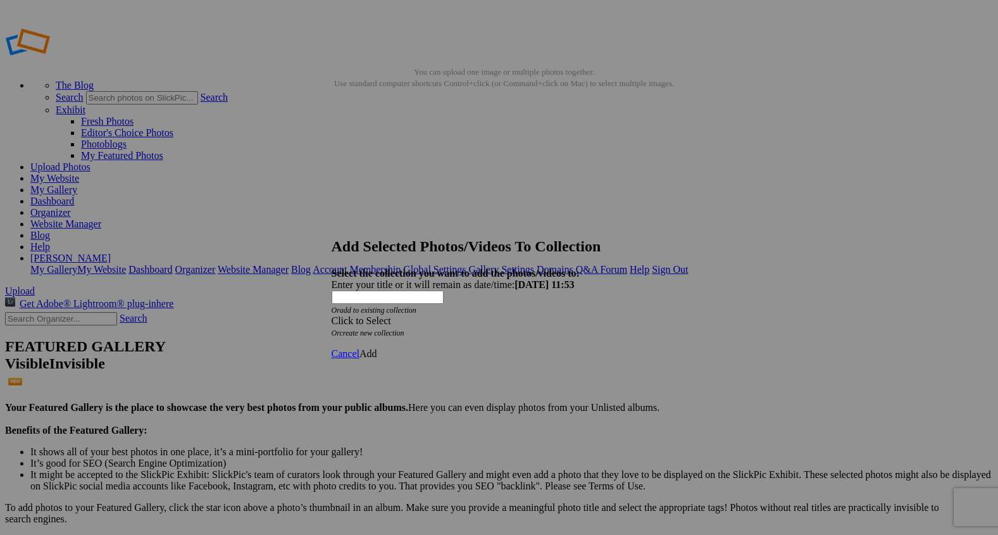
click at [332, 315] on span at bounding box center [332, 320] width 0 height 11
click at [429, 344] on link "Homepage" at bounding box center [407, 338] width 44 height 11
click at [377, 348] on span "Add" at bounding box center [368, 353] width 18 height 11
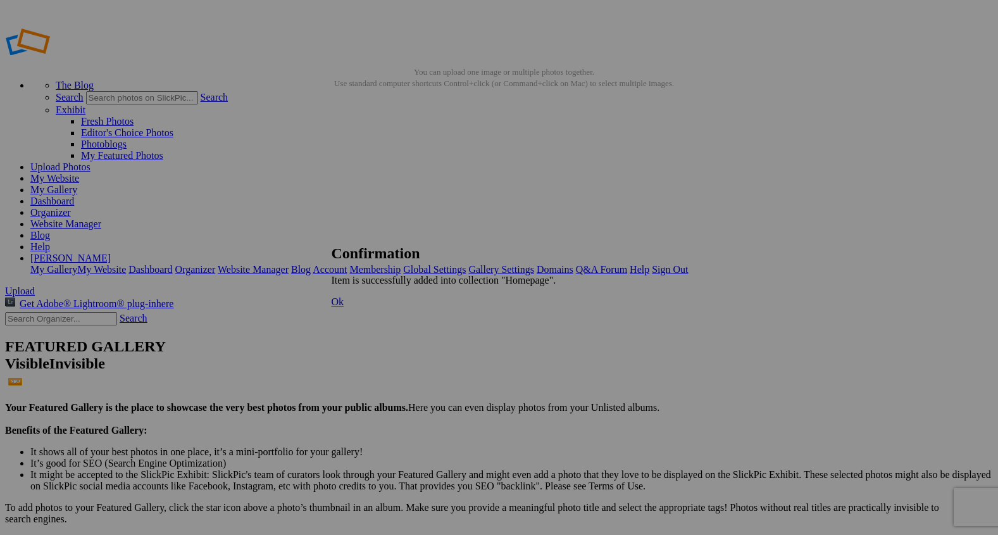
click at [344, 307] on span "Ok" at bounding box center [338, 301] width 13 height 11
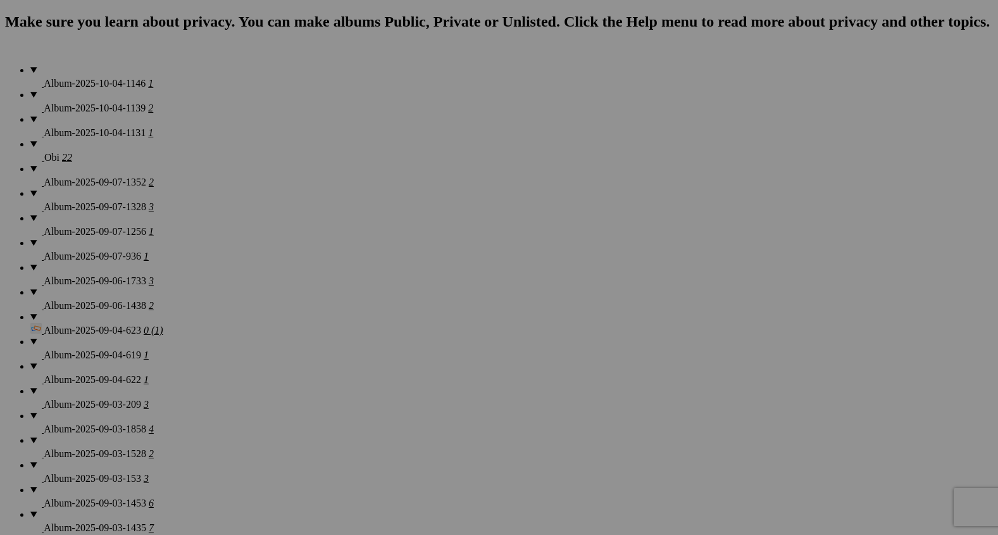
scroll to position [1311, 0]
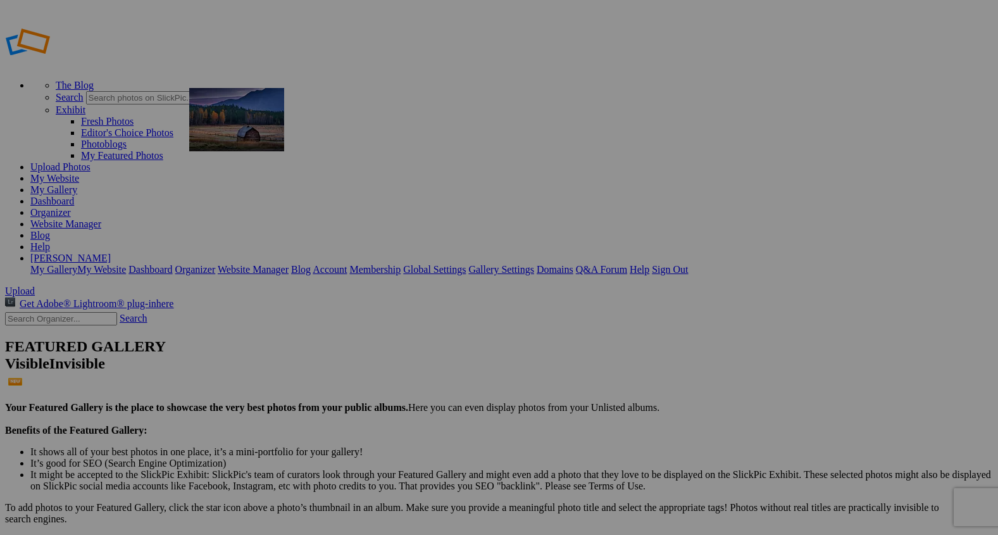
drag, startPoint x: 233, startPoint y: 201, endPoint x: 347, endPoint y: 170, distance: 117.6
